Goal: Navigation & Orientation: Go to known website

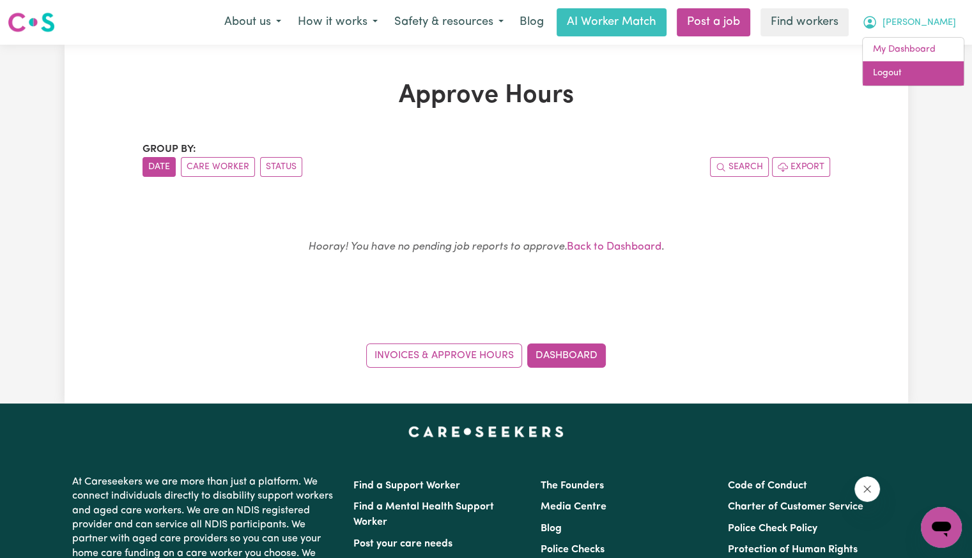
click at [918, 73] on link "Logout" at bounding box center [912, 73] width 101 height 24
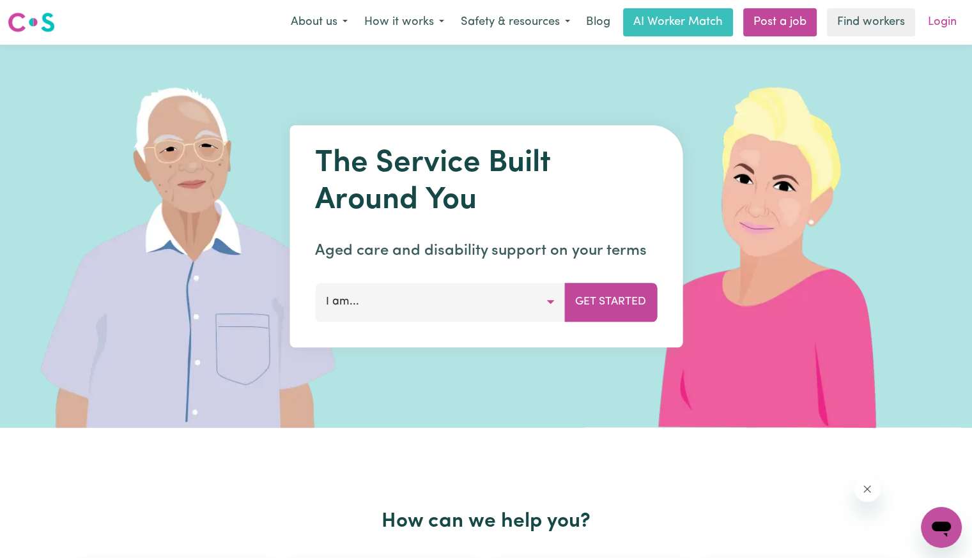
click at [940, 28] on link "Login" at bounding box center [942, 22] width 44 height 28
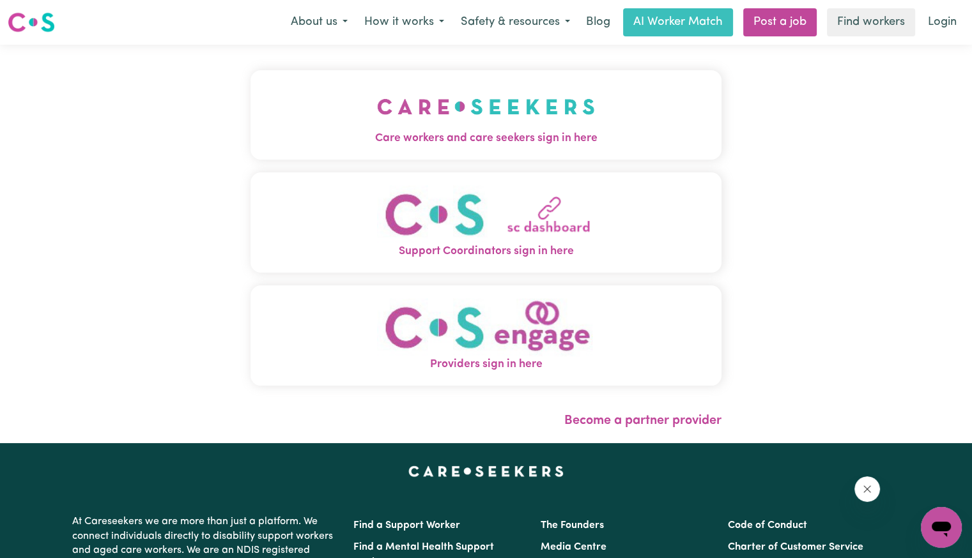
click at [400, 131] on span "Care workers and care seekers sign in here" at bounding box center [485, 138] width 471 height 17
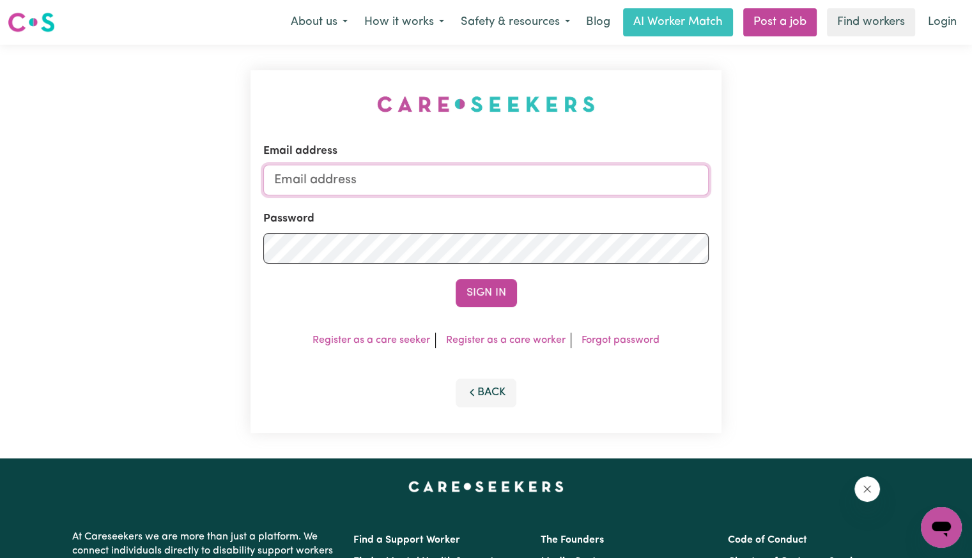
click at [411, 190] on input "Email address" at bounding box center [485, 180] width 445 height 31
drag, startPoint x: 348, startPoint y: 183, endPoint x: 1023, endPoint y: 183, distance: 675.3
click at [971, 183] on html "Menu About us How it works Safety & resources Blog AI Worker Match Post a job F…" at bounding box center [486, 483] width 972 height 967
type input "[EMAIL_ADDRESS][DOMAIN_NAME]"
click at [456, 279] on button "Sign In" at bounding box center [486, 293] width 61 height 28
